Goal: Task Accomplishment & Management: Complete application form

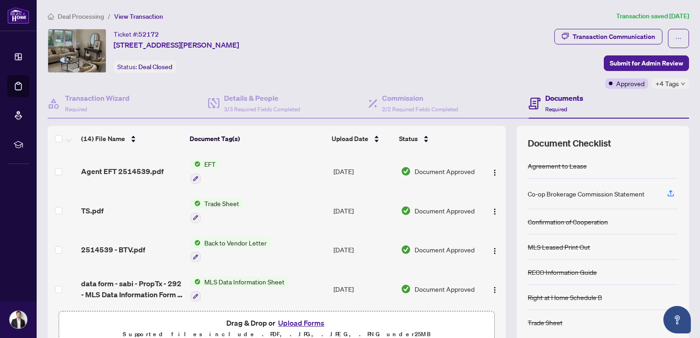
click at [97, 17] on span "Deal Processing" at bounding box center [81, 16] width 46 height 8
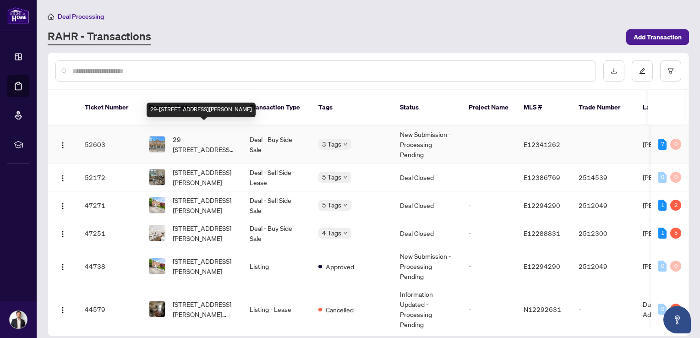
click at [205, 134] on span "29-[STREET_ADDRESS][PERSON_NAME]" at bounding box center [204, 144] width 62 height 20
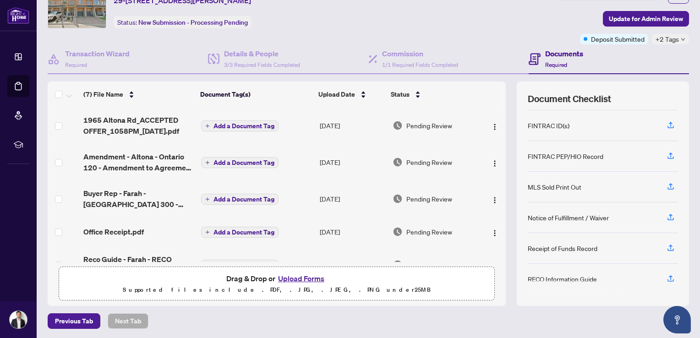
scroll to position [90, 0]
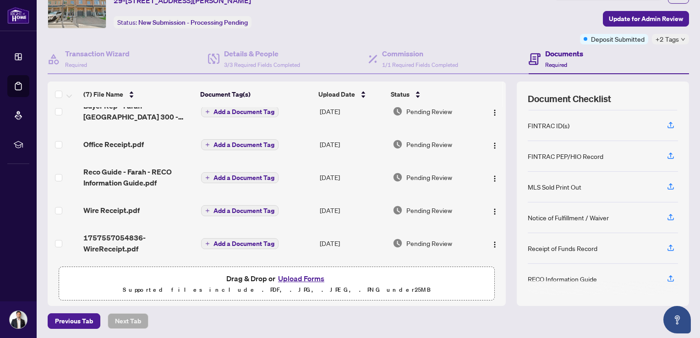
click at [306, 280] on button "Upload Forms" at bounding box center [301, 279] width 52 height 12
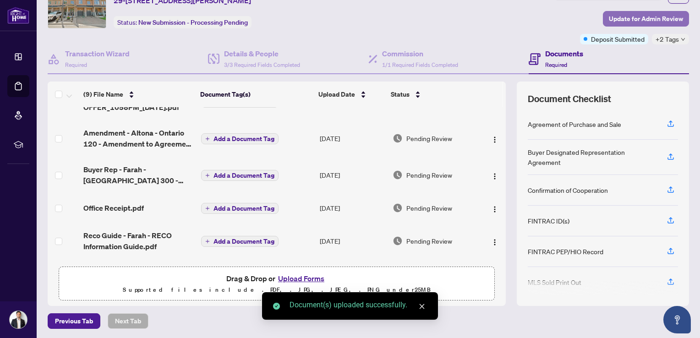
click at [634, 21] on span "Update for Admin Review" at bounding box center [646, 18] width 74 height 15
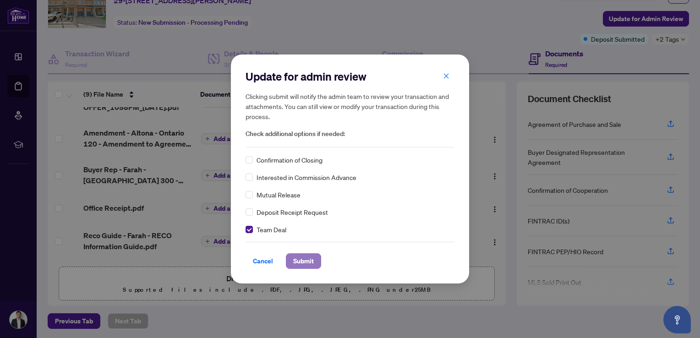
click at [307, 261] on span "Submit" at bounding box center [303, 261] width 21 height 15
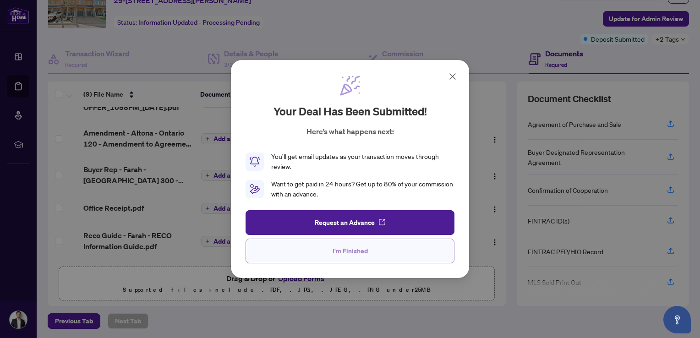
click at [343, 253] on span "I'm Finished" at bounding box center [350, 251] width 35 height 15
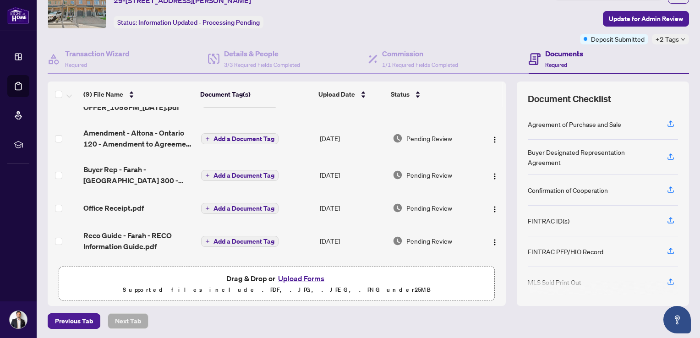
scroll to position [95, 0]
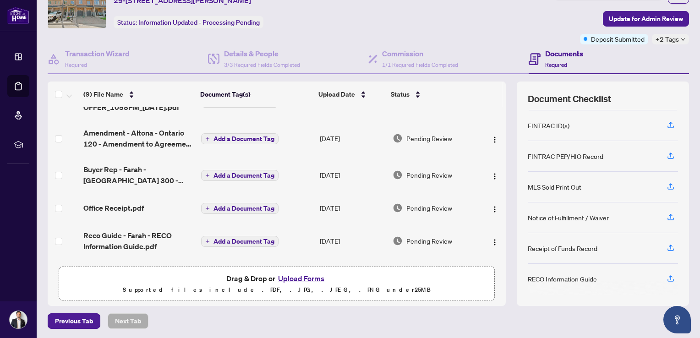
click at [479, 9] on div "Ticket #: 52603 29-1965 Altona Rd, Pickering, Ontario L1V 0E5, Canada Status: I…" at bounding box center [299, 6] width 503 height 44
click at [295, 276] on button "Upload Forms" at bounding box center [301, 279] width 52 height 12
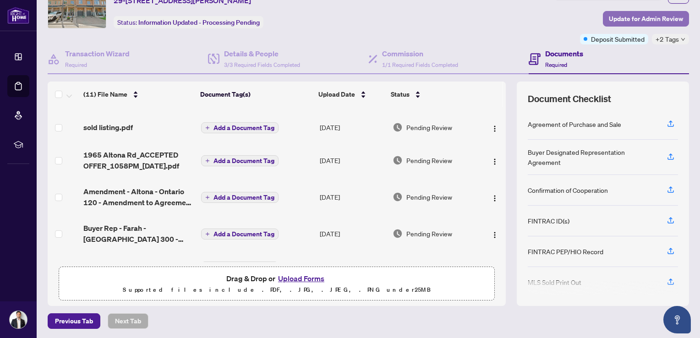
click at [644, 17] on span "Update for Admin Review" at bounding box center [646, 18] width 74 height 15
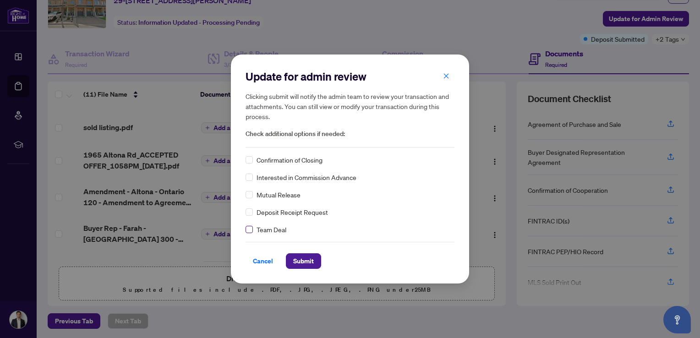
click at [252, 233] on label at bounding box center [249, 230] width 7 height 10
click at [310, 264] on span "Submit" at bounding box center [303, 261] width 21 height 15
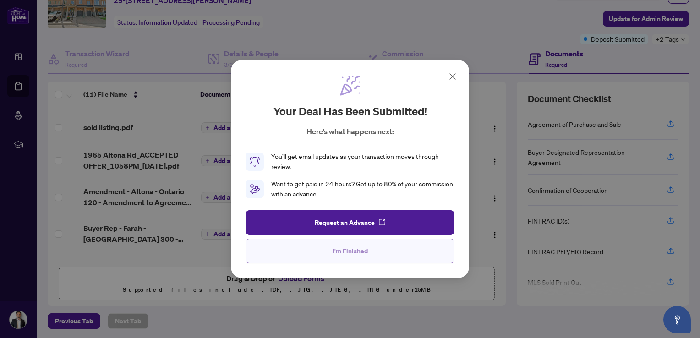
click at [336, 257] on span "I'm Finished" at bounding box center [350, 251] width 35 height 15
